Goal: Navigation & Orientation: Find specific page/section

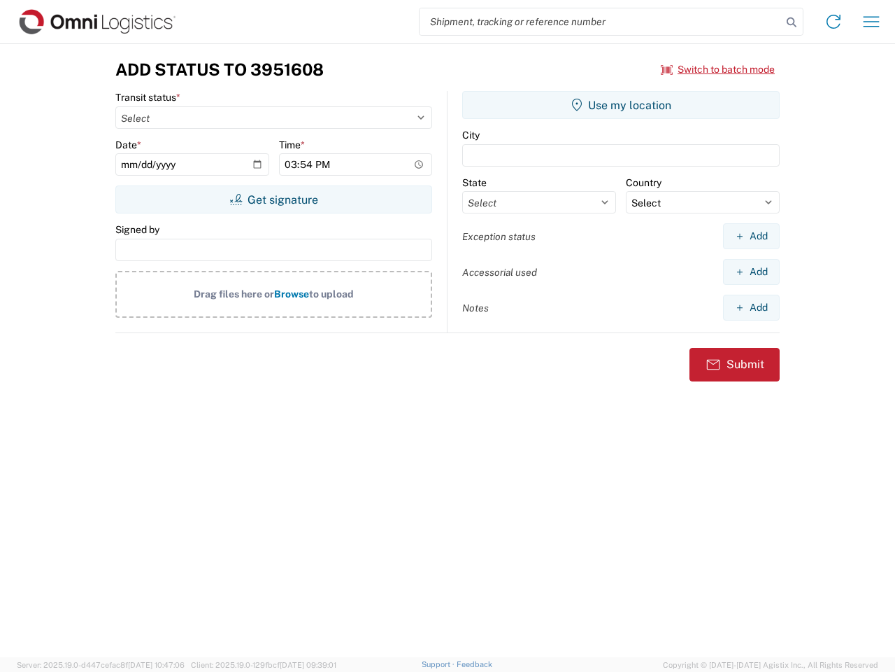
click at [601, 22] on input "search" at bounding box center [601, 21] width 362 height 27
click at [792, 22] on icon at bounding box center [792, 23] width 20 height 20
click at [834, 22] on icon at bounding box center [834, 21] width 22 height 22
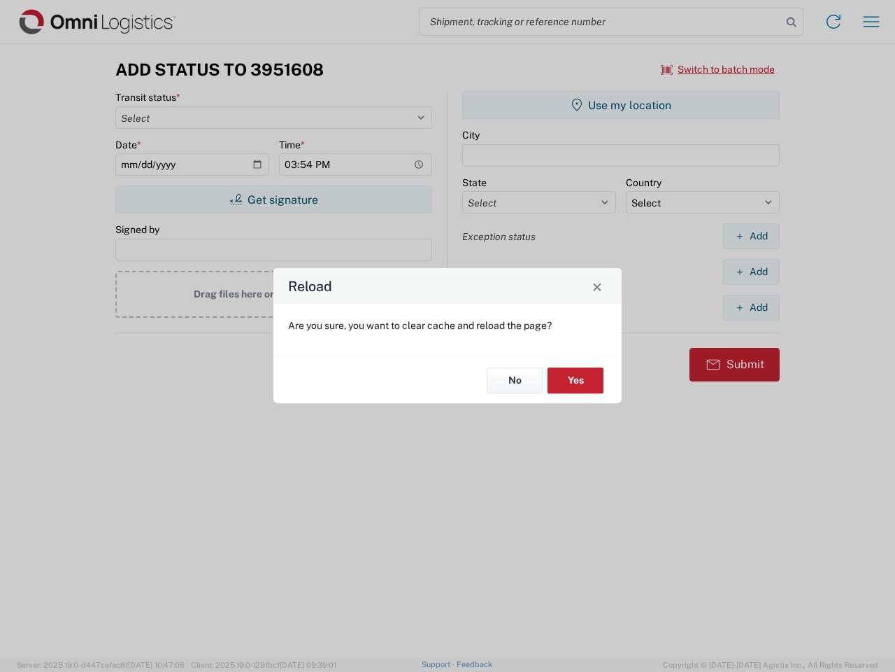
click at [718, 69] on div "Reload Are you sure, you want to clear cache and reload the page? No Yes" at bounding box center [447, 336] width 895 height 672
click at [274, 199] on div "Reload Are you sure, you want to clear cache and reload the page? No Yes" at bounding box center [447, 336] width 895 height 672
click at [621, 105] on div "Reload Are you sure, you want to clear cache and reload the page? No Yes" at bounding box center [447, 336] width 895 height 672
click at [751, 236] on div "Reload Are you sure, you want to clear cache and reload the page? No Yes" at bounding box center [447, 336] width 895 height 672
click at [751, 271] on div "Reload Are you sure, you want to clear cache and reload the page? No Yes" at bounding box center [447, 336] width 895 height 672
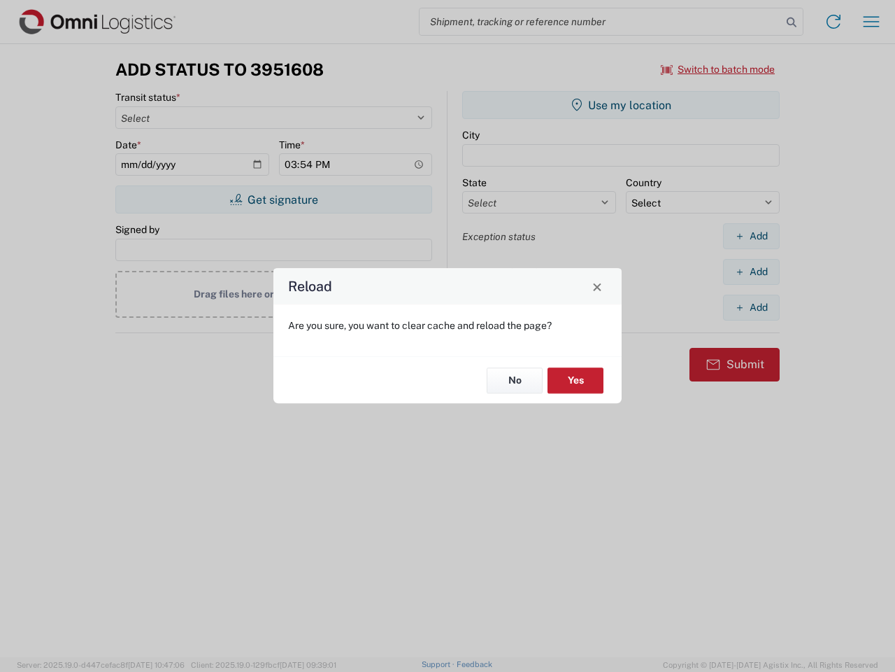
click at [751, 307] on div "Reload Are you sure, you want to clear cache and reload the page? No Yes" at bounding box center [447, 336] width 895 height 672
